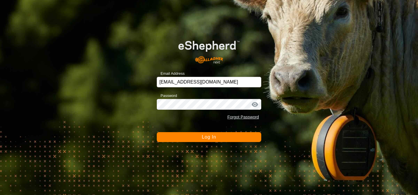
click at [209, 132] on button "Log In" at bounding box center [209, 137] width 105 height 10
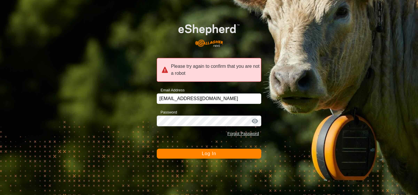
click at [217, 155] on button "Log In" at bounding box center [209, 153] width 105 height 10
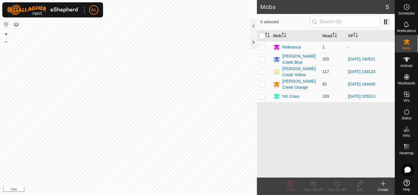
click at [264, 71] on p-checkbox at bounding box center [262, 71] width 6 height 5
checkbox input "true"
click at [334, 185] on icon at bounding box center [336, 183] width 7 height 7
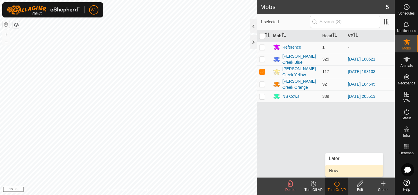
click at [339, 173] on link "Now" at bounding box center [355, 171] width 58 height 12
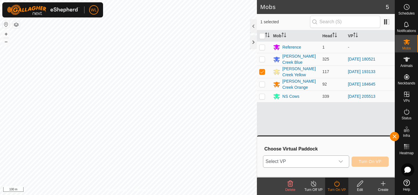
click at [340, 162] on icon "dropdown trigger" at bounding box center [341, 161] width 5 height 5
click at [344, 159] on div "dropdown trigger" at bounding box center [341, 161] width 12 height 12
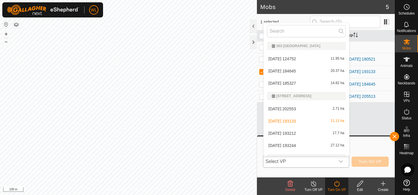
click at [321, 133] on li "[DATE] 193212 17.7 ha" at bounding box center [307, 133] width 86 height 12
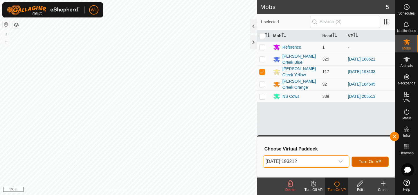
click at [360, 159] on button "Turn On VP" at bounding box center [370, 161] width 37 height 10
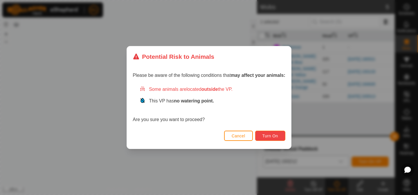
click at [268, 138] on button "Turn On" at bounding box center [270, 135] width 30 height 10
